Goal: Information Seeking & Learning: Learn about a topic

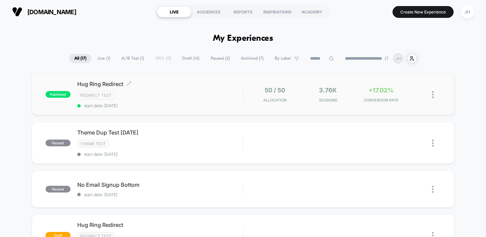
click at [208, 88] on div "Hug Ring Redirect Click to edit experience details Click to edit experience det…" at bounding box center [160, 95] width 166 height 28
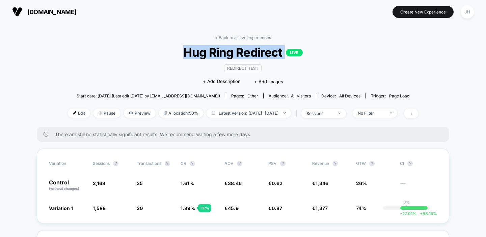
drag, startPoint x: 166, startPoint y: 51, endPoint x: 347, endPoint y: 51, distance: 180.9
click at [347, 51] on span "Hug Ring Redirect LIVE" at bounding box center [242, 52] width 315 height 14
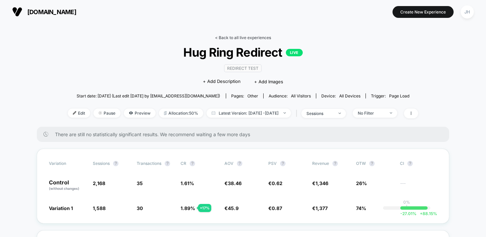
click at [258, 37] on link "< Back to all live experiences" at bounding box center [243, 37] width 56 height 5
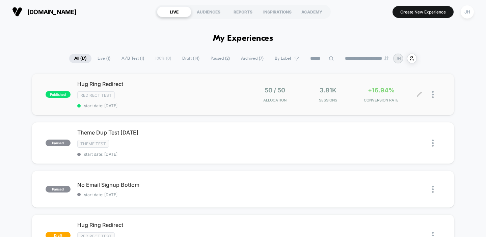
click at [337, 88] on div "3.81k Sessions" at bounding box center [328, 95] width 50 height 16
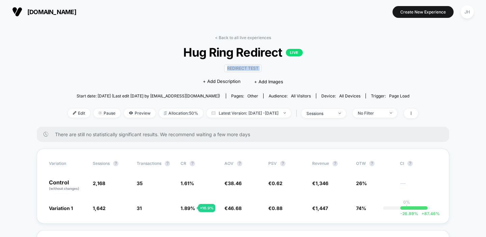
drag, startPoint x: 173, startPoint y: 61, endPoint x: 318, endPoint y: 54, distance: 144.6
click at [318, 54] on div "< Back to all live experiences Hug Ring Redirect LIVE Redirect Test Click to ed…" at bounding box center [243, 81] width 350 height 92
click at [318, 54] on span "Hug Ring Redirect LIVE" at bounding box center [242, 52] width 315 height 14
click at [232, 37] on link "< Back to all live experiences" at bounding box center [243, 37] width 56 height 5
